Goal: Information Seeking & Learning: Learn about a topic

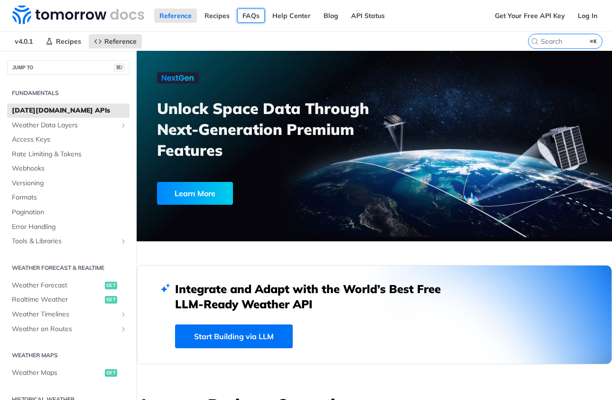
click at [248, 14] on link "FAQs" at bounding box center [251, 16] width 28 height 14
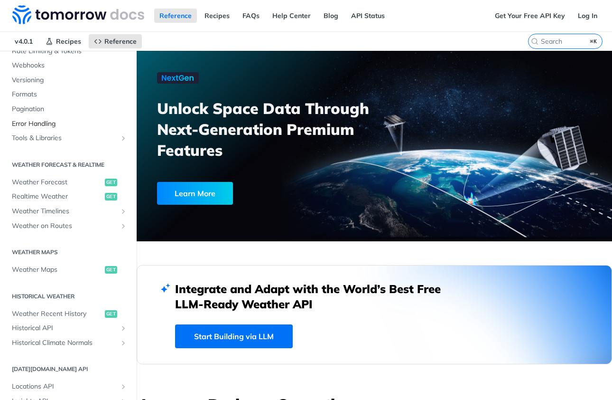
scroll to position [104, 0]
click at [58, 265] on span "Weather Maps" at bounding box center [57, 267] width 91 height 9
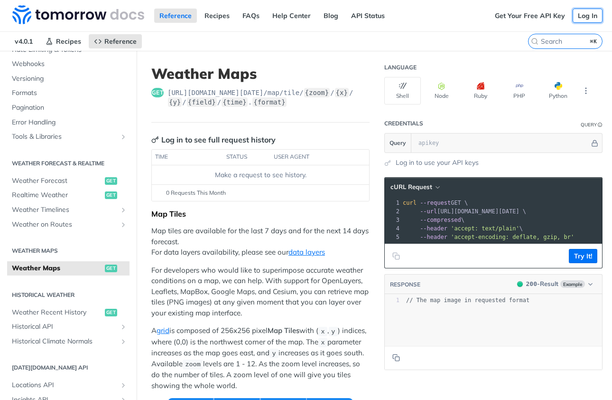
click at [591, 16] on link "Log In" at bounding box center [588, 16] width 30 height 14
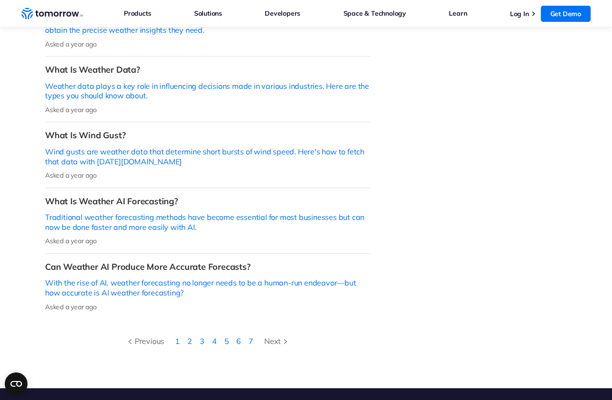
scroll to position [324, 0]
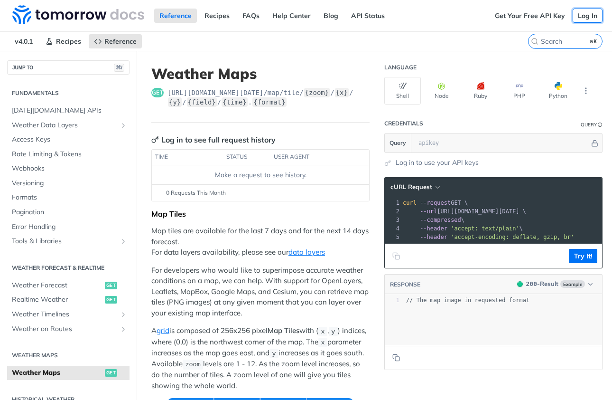
click at [588, 18] on link "Log In" at bounding box center [588, 16] width 30 height 14
